Goal: Task Accomplishment & Management: Complete application form

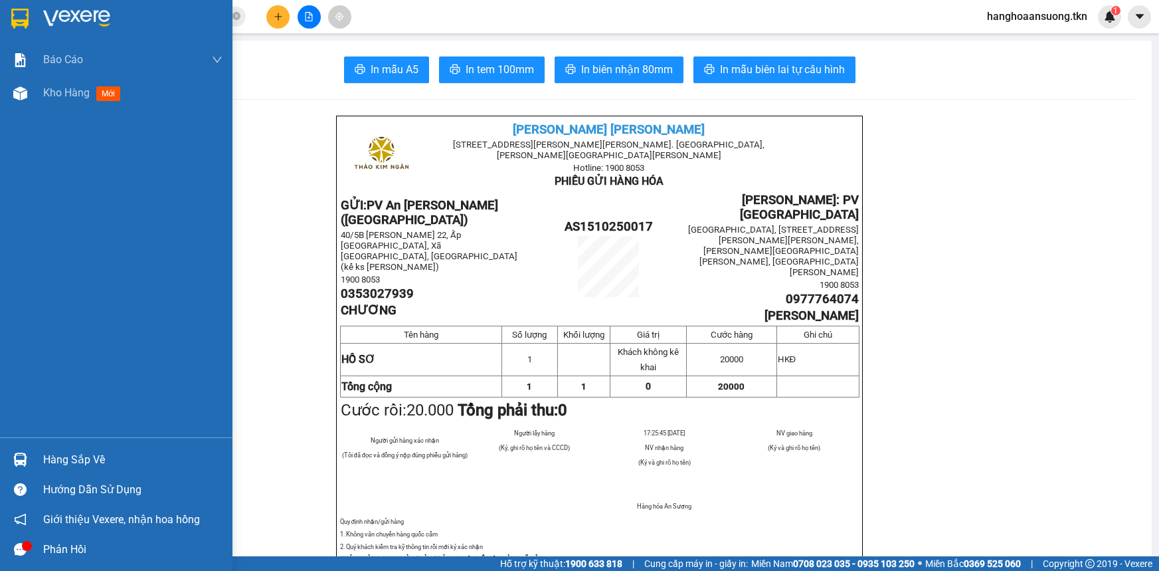
click at [12, 105] on div "Kho hàng mới" at bounding box center [116, 92] width 232 height 33
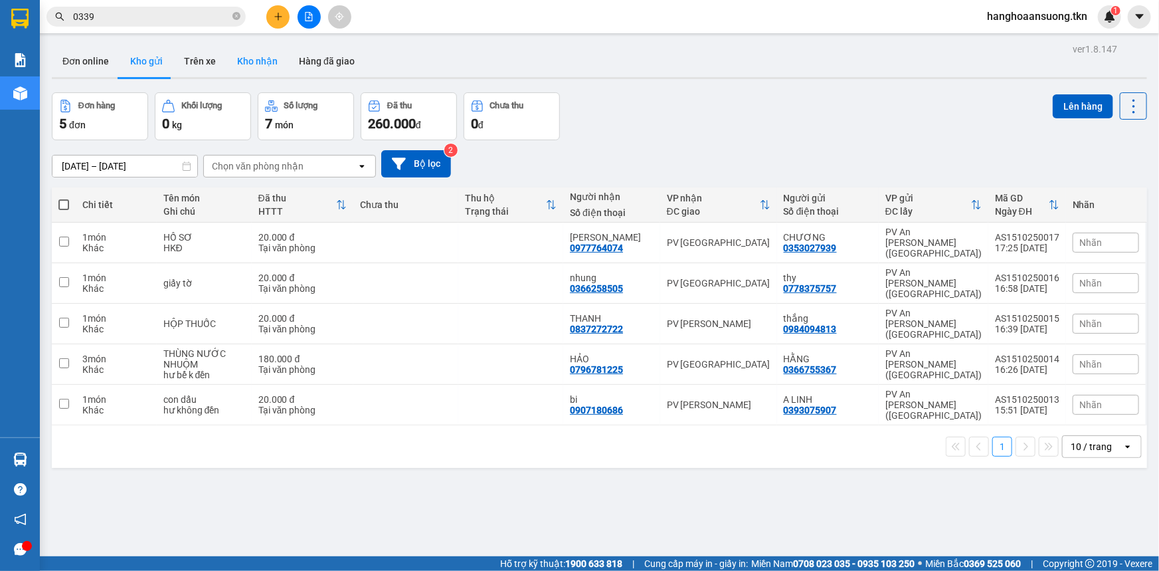
click at [266, 66] on button "Kho nhận" at bounding box center [258, 61] width 62 height 32
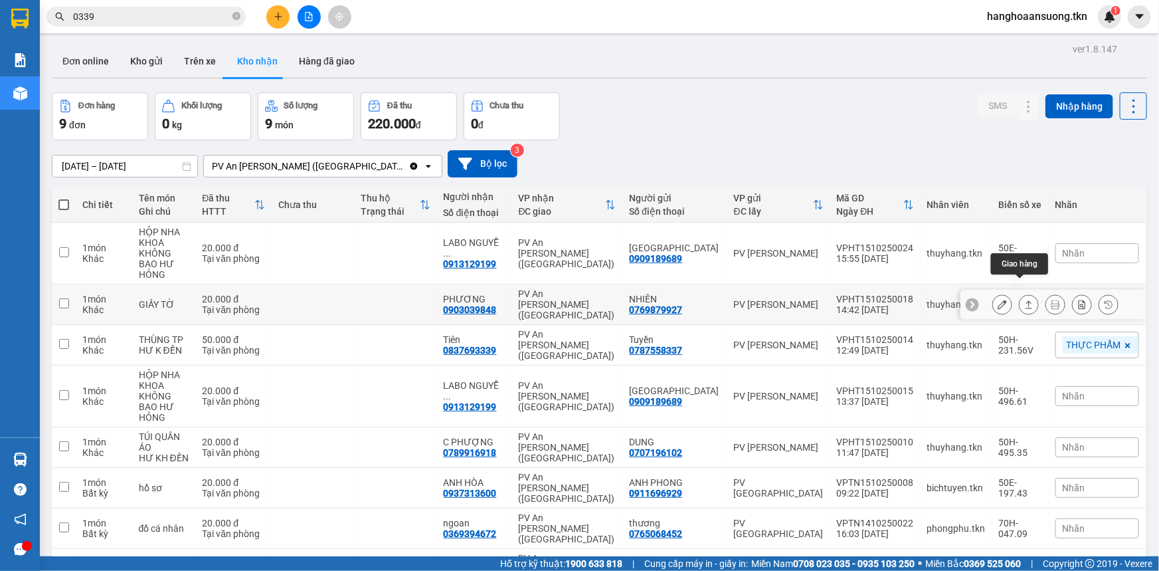
click at [1024, 300] on icon at bounding box center [1028, 304] width 9 height 9
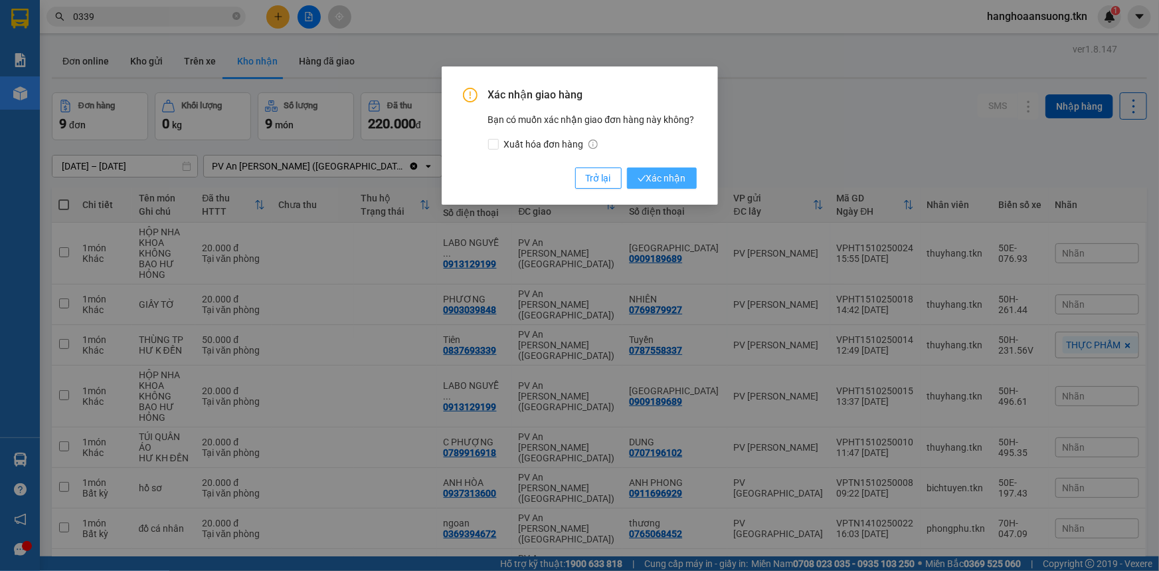
click at [640, 179] on icon "check" at bounding box center [642, 178] width 9 height 9
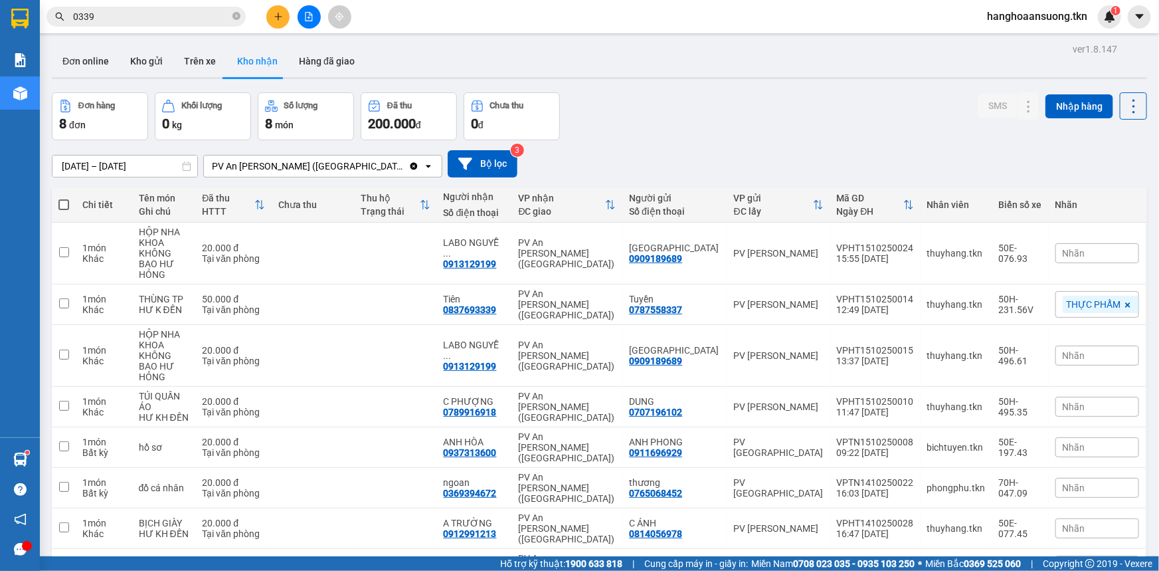
click at [111, 11] on input "0339" at bounding box center [151, 16] width 157 height 15
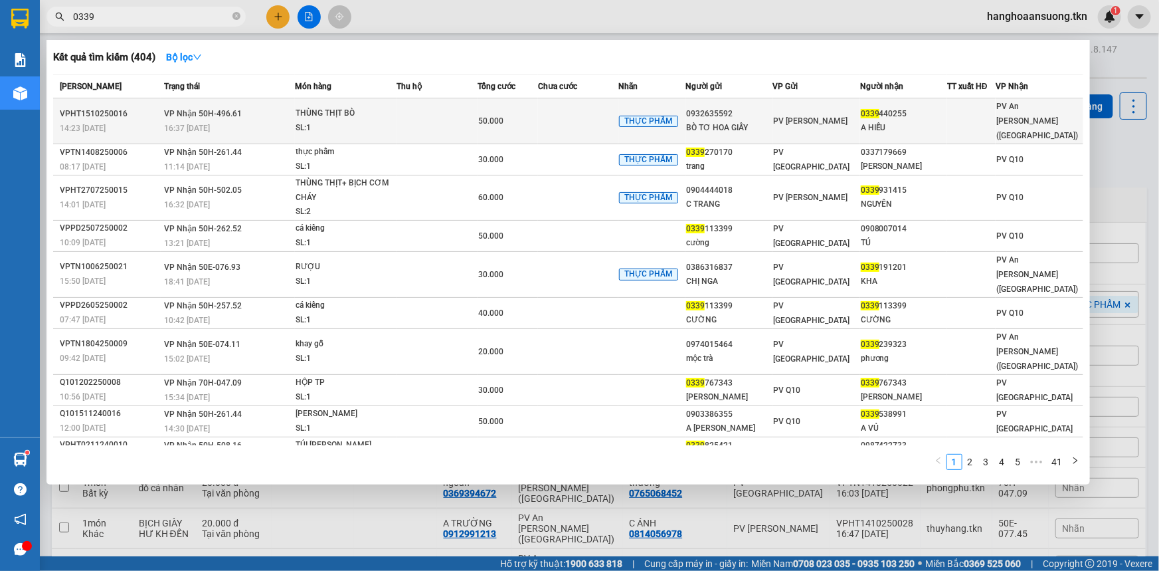
click at [440, 112] on td at bounding box center [437, 121] width 80 height 46
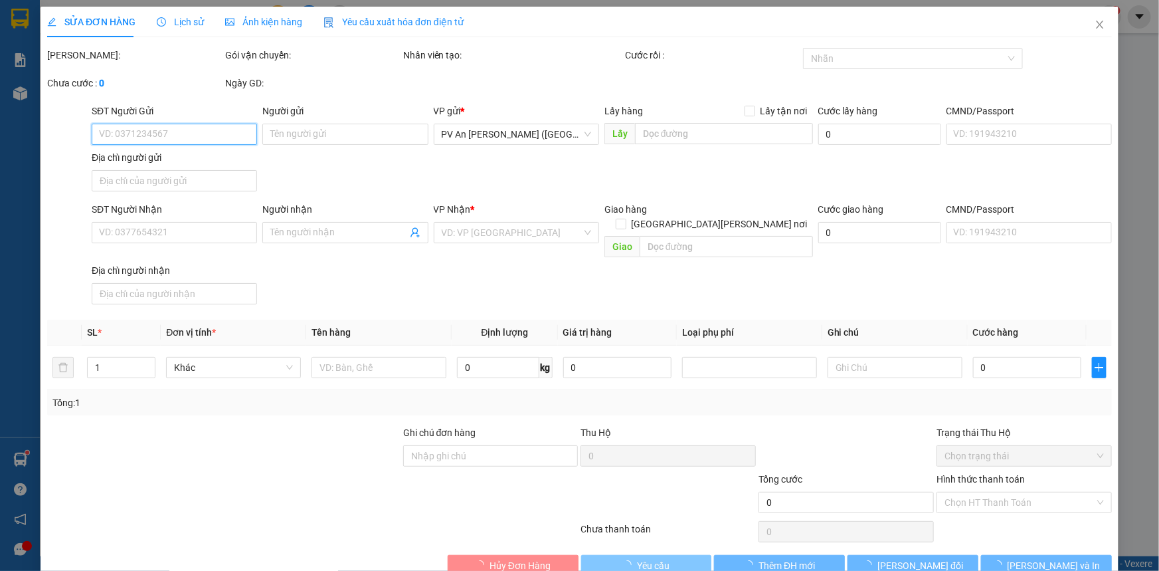
type input "0932635592"
type input "BÒ TƠ HOA GIẤY"
type input "0339440255"
type input "A HIẾU"
type input "50.000"
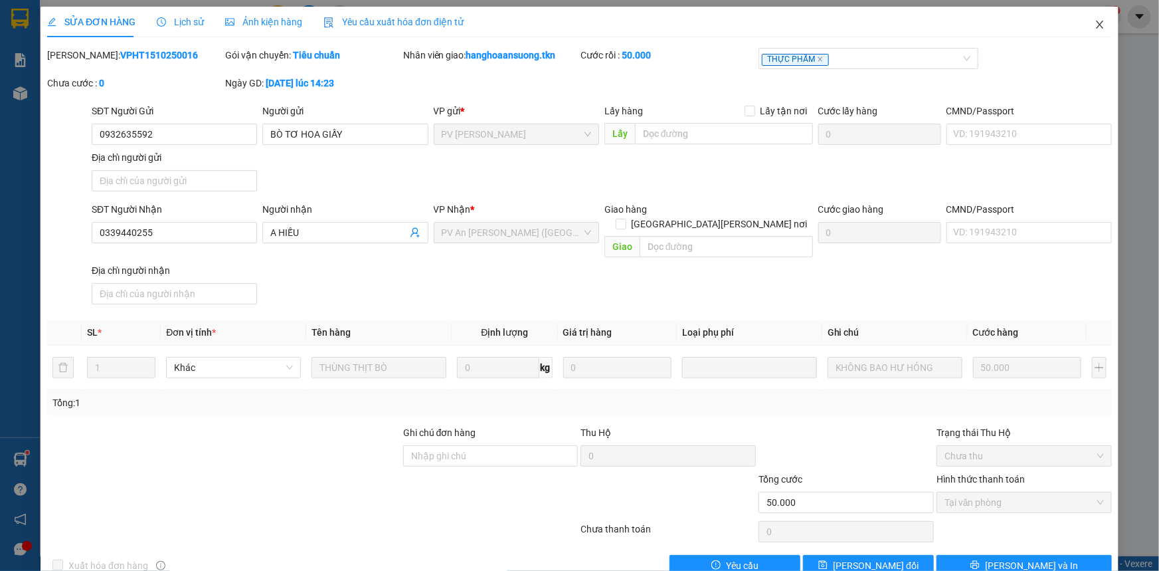
click at [1095, 30] on icon "close" at bounding box center [1100, 24] width 11 height 11
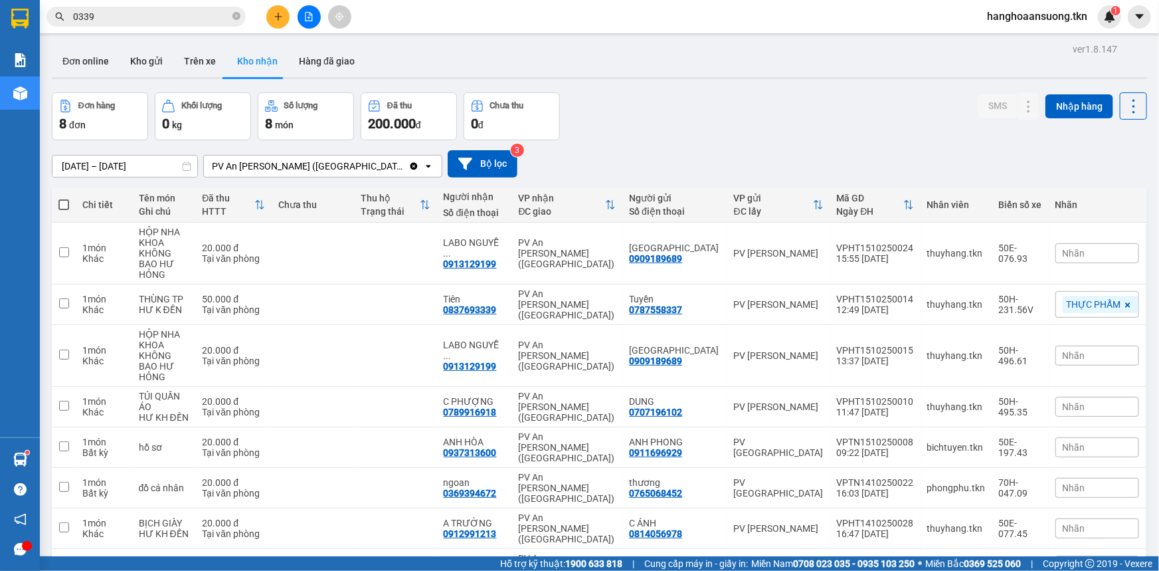
click at [158, 29] on div "Kết quả [PERSON_NAME] ( 404 ) Bộ lọc Mã ĐH Trạng thái Món hàng Thu hộ Tổng [PER…" at bounding box center [579, 16] width 1159 height 33
drag, startPoint x: 159, startPoint y: 19, endPoint x: 165, endPoint y: 13, distance: 8.5
click at [161, 19] on input "0339" at bounding box center [151, 16] width 157 height 15
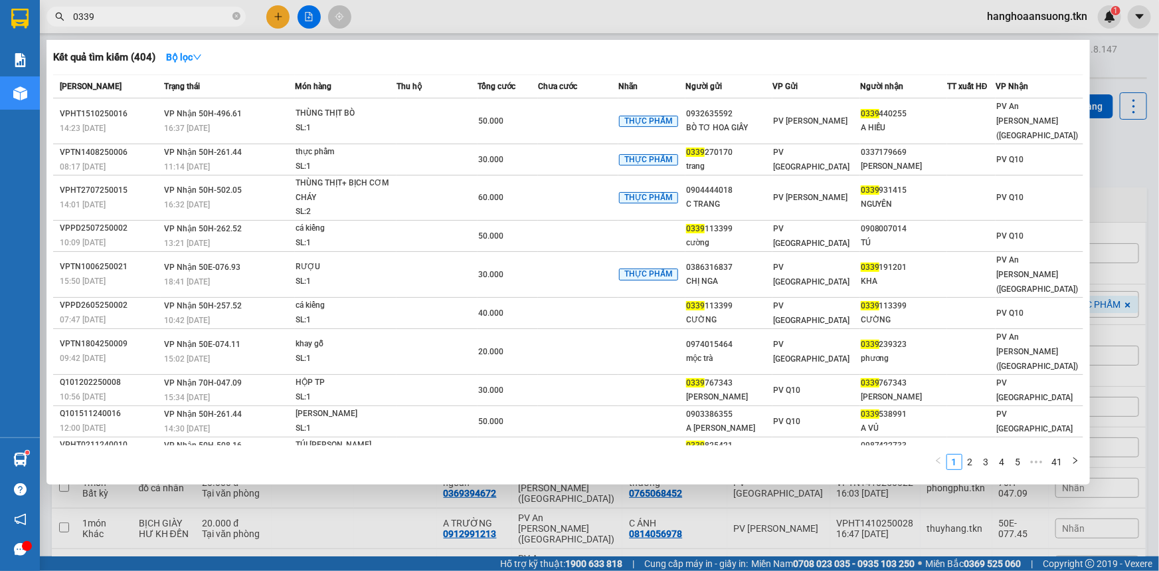
drag, startPoint x: 145, startPoint y: 15, endPoint x: 0, endPoint y: 45, distance: 147.7
click at [0, 43] on section "Kết quả [PERSON_NAME] ( 404 ) Bộ lọc Mã ĐH Trạng thái Món hàng Thu hộ Tổng [PER…" at bounding box center [579, 285] width 1159 height 571
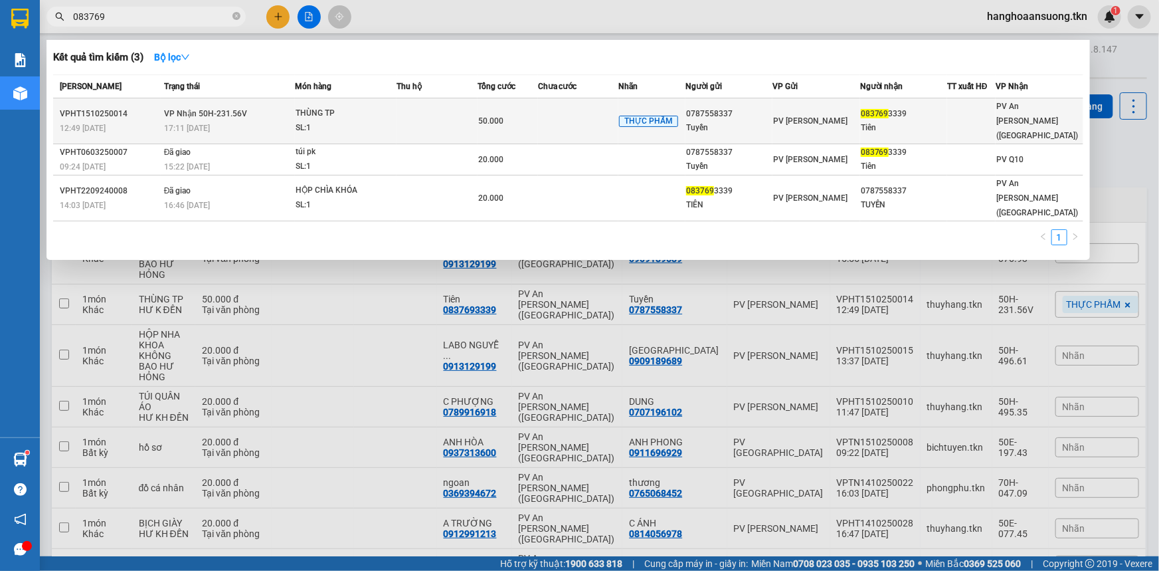
type input "083769"
click at [347, 125] on div "SL: 1" at bounding box center [346, 128] width 100 height 15
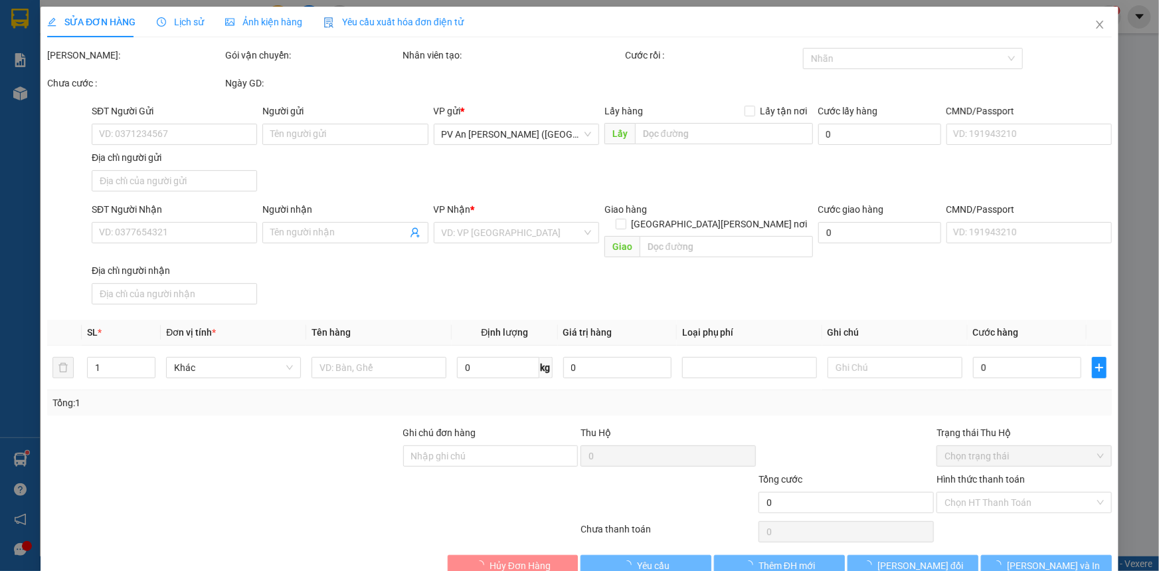
type input "0787558337"
type input "Tuyền"
type input "0837693339"
type input "Tiên"
type input "50.000"
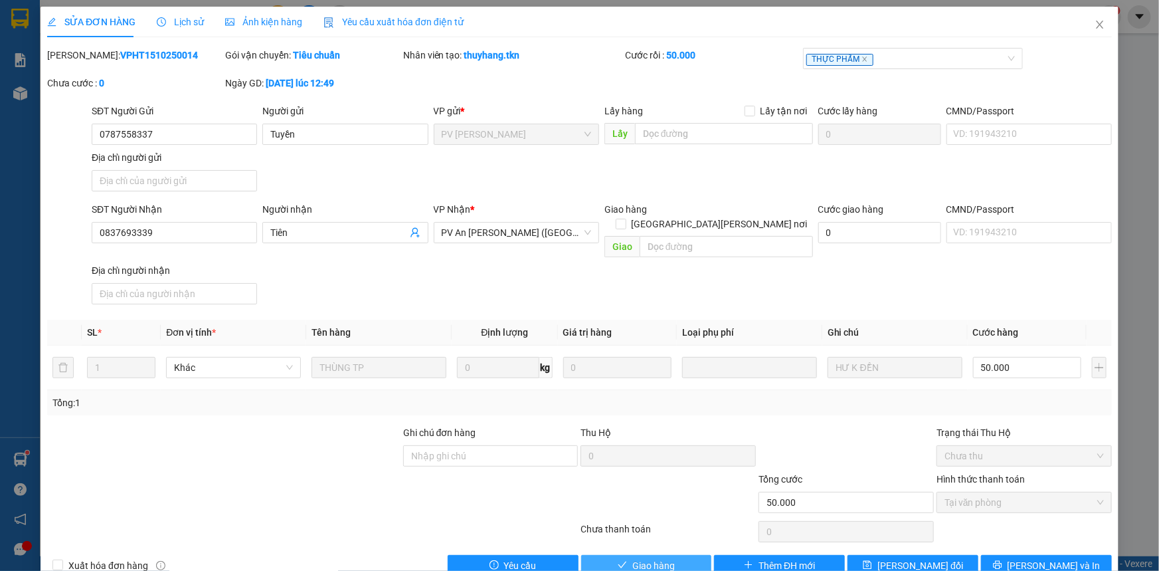
click at [658, 558] on span "Giao hàng" at bounding box center [653, 565] width 43 height 15
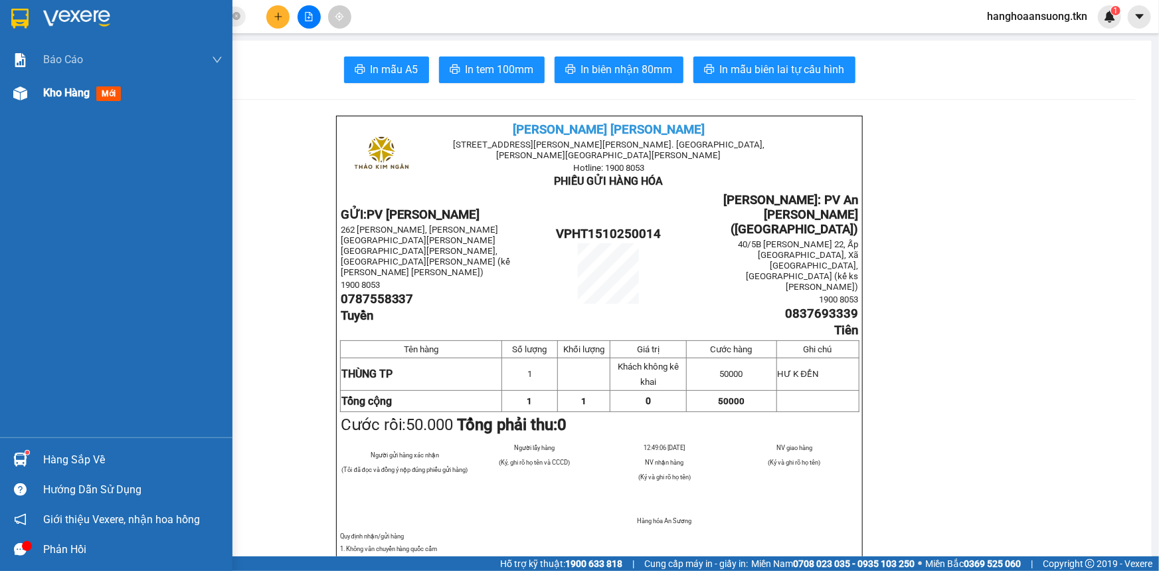
click at [61, 96] on span "Kho hàng" at bounding box center [66, 92] width 46 height 13
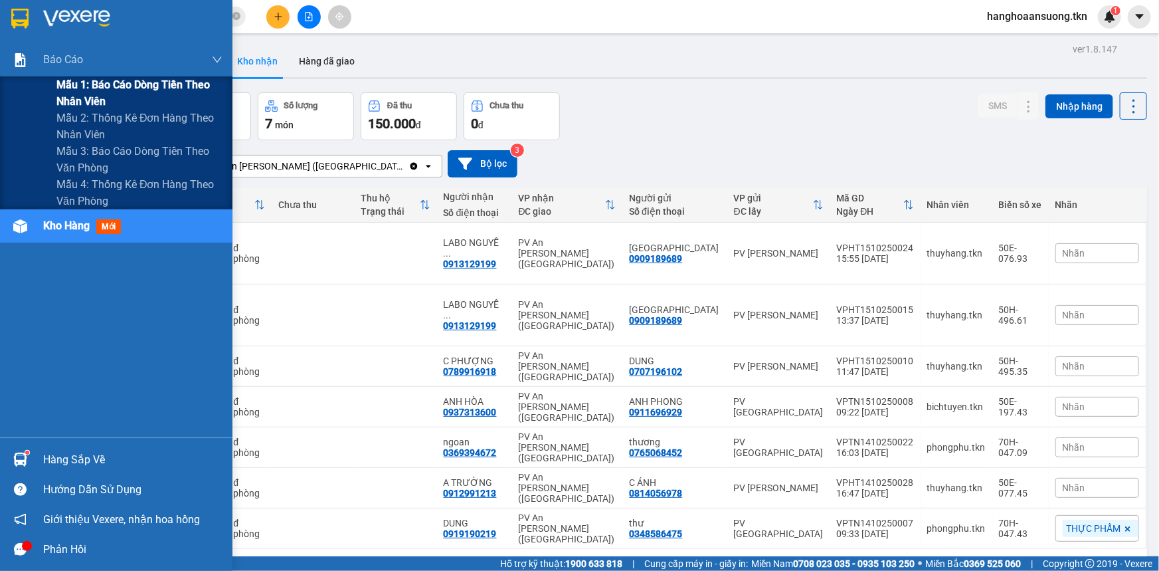
click at [75, 87] on span "Mẫu 1: Báo cáo dòng tiền theo nhân viên" at bounding box center [139, 92] width 166 height 33
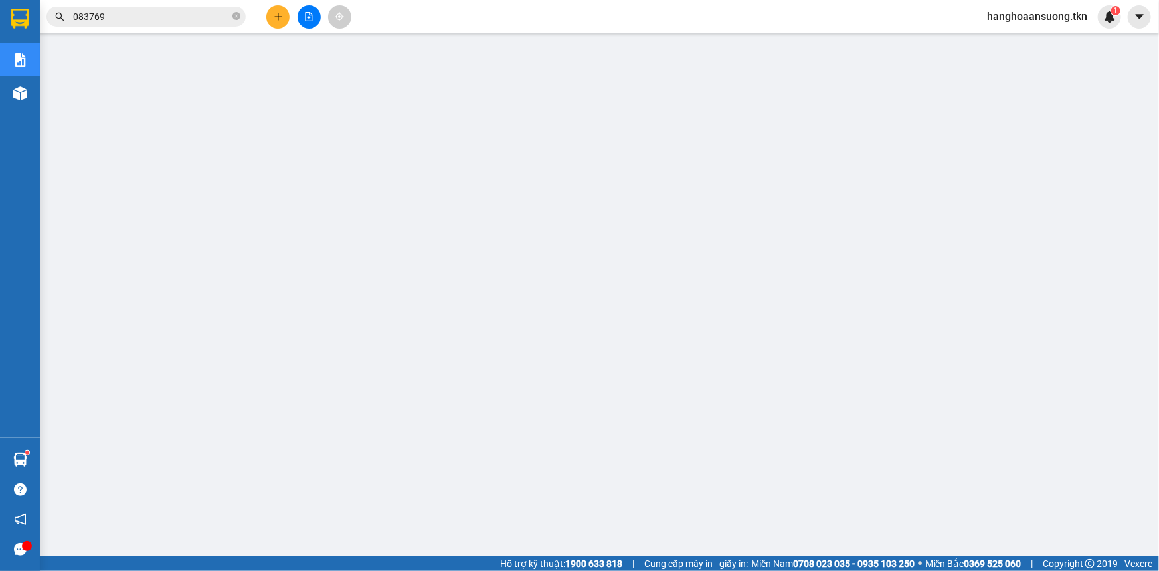
scroll to position [60, 0]
